Goal: Find specific page/section

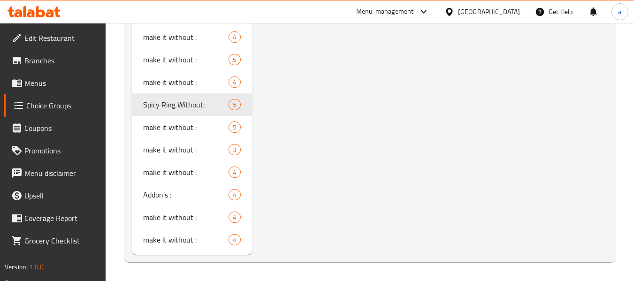
scroll to position [2641, 0]
click at [37, 59] on span "Branches" at bounding box center [61, 60] width 74 height 11
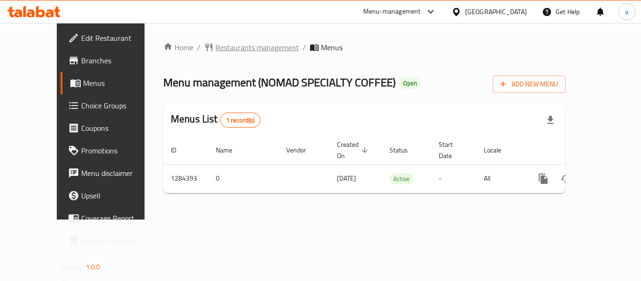
click at [222, 46] on span "Restaurants management" at bounding box center [256, 47] width 83 height 11
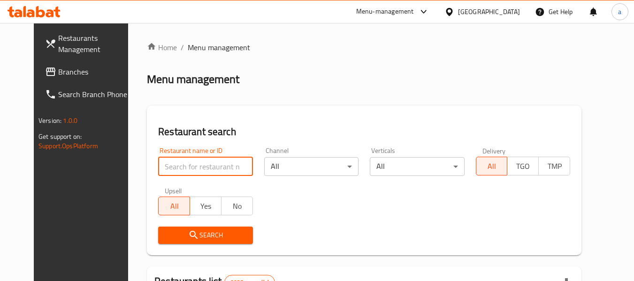
click at [197, 169] on input "search" at bounding box center [205, 166] width 94 height 19
paste input "695641"
type input "695641"
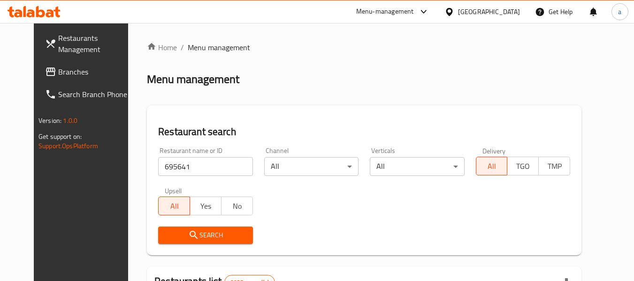
click at [194, 231] on span "Search" at bounding box center [205, 235] width 79 height 12
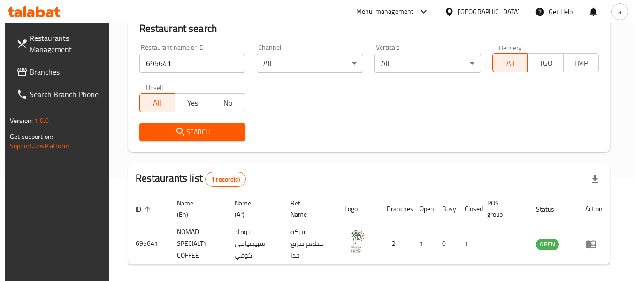
scroll to position [137, 0]
